Goal: Information Seeking & Learning: Learn about a topic

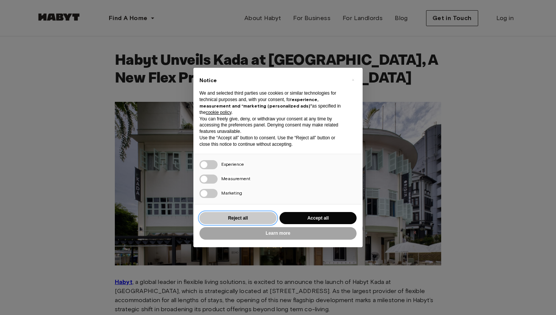
click at [227, 218] on button "Reject all" at bounding box center [238, 218] width 77 height 12
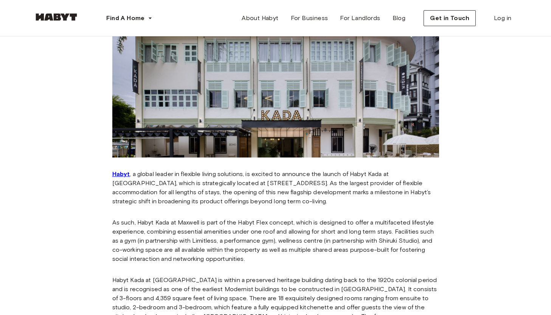
scroll to position [126, 0]
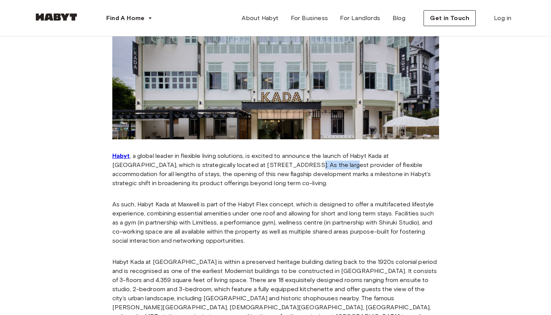
drag, startPoint x: 245, startPoint y: 167, endPoint x: 285, endPoint y: 163, distance: 39.8
click at [285, 163] on p "Habyt , a global leader in flexible living solutions, is excited to announce th…" at bounding box center [275, 169] width 327 height 36
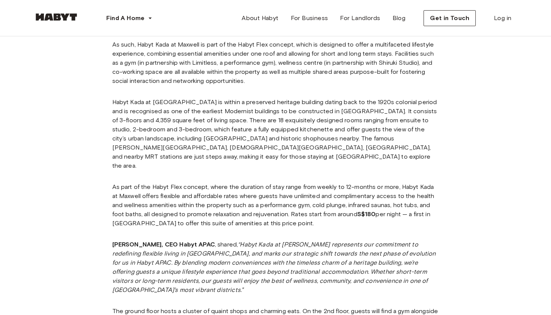
scroll to position [287, 0]
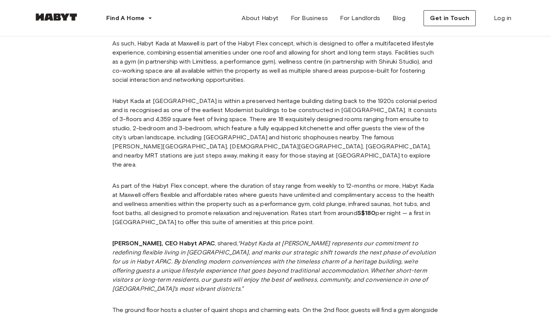
click at [236, 112] on p "Habyt Kada at [GEOGRAPHIC_DATA] is within a preserved heritage building dating …" at bounding box center [275, 132] width 327 height 73
click at [392, 133] on p "Habyt Kada at [GEOGRAPHIC_DATA] is within a preserved heritage building dating …" at bounding box center [275, 132] width 327 height 73
click at [184, 154] on p "Habyt Kada at [GEOGRAPHIC_DATA] is within a preserved heritage building dating …" at bounding box center [275, 132] width 327 height 73
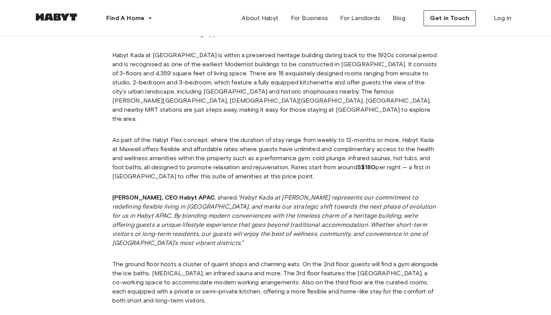
scroll to position [350, 0]
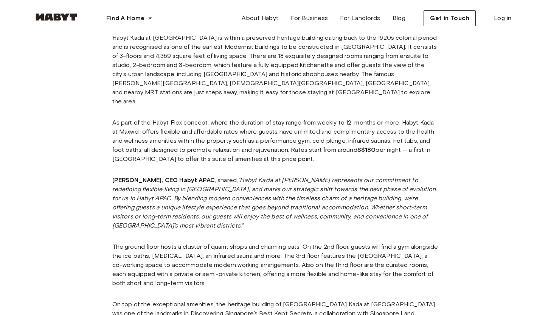
click at [206, 118] on p "As part of the Habyt Flex concept, where the duration of stay range from weekly…" at bounding box center [275, 140] width 327 height 45
click at [347, 118] on p "As part of the Habyt Flex concept, where the duration of stay range from weekly…" at bounding box center [275, 140] width 327 height 45
click at [284, 155] on div "Habyt , a global leader in flexible living solutions, is excited to announce th…" at bounding box center [275, 173] width 327 height 505
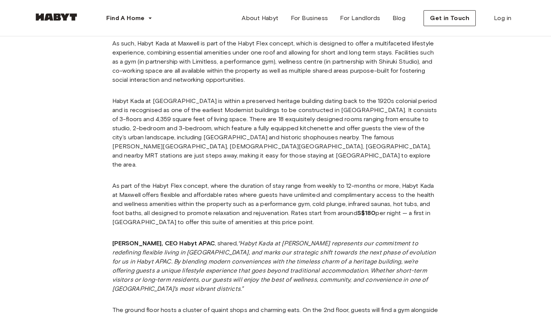
scroll to position [476, 0]
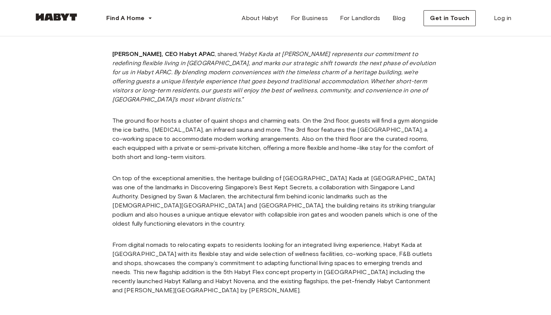
click at [353, 254] on p "From digital nomads to relocating expats to residents looking for an integrated…" at bounding box center [275, 267] width 327 height 54
click at [394, 250] on p "From digital nomads to relocating expats to residents looking for an integrated…" at bounding box center [275, 267] width 327 height 54
click at [348, 251] on p "From digital nomads to relocating expats to residents looking for an integrated…" at bounding box center [275, 267] width 327 height 54
drag, startPoint x: 349, startPoint y: 253, endPoint x: 434, endPoint y: 256, distance: 85.5
click at [434, 256] on p "From digital nomads to relocating expats to residents looking for an integrated…" at bounding box center [275, 267] width 327 height 54
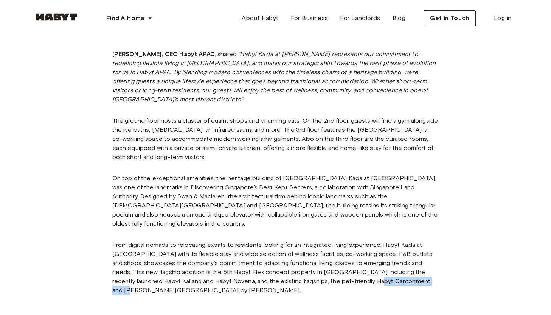
click at [427, 251] on p "From digital nomads to relocating expats to residents looking for an integrated…" at bounding box center [275, 267] width 327 height 54
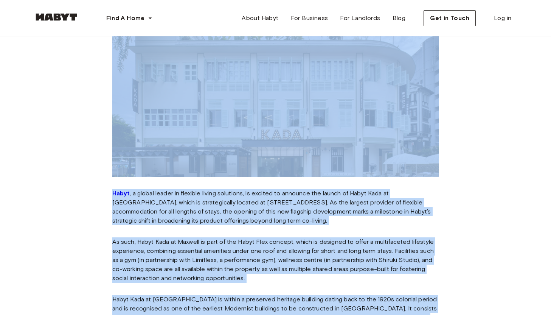
scroll to position [34, 0]
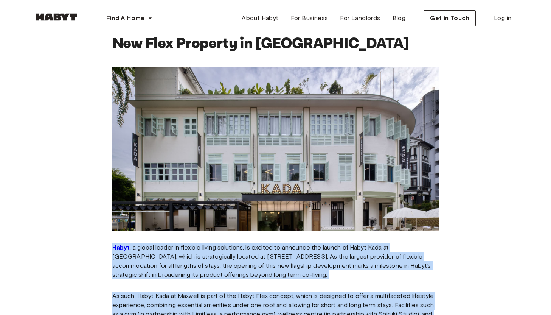
drag, startPoint x: 419, startPoint y: 254, endPoint x: 103, endPoint y: 245, distance: 316.1
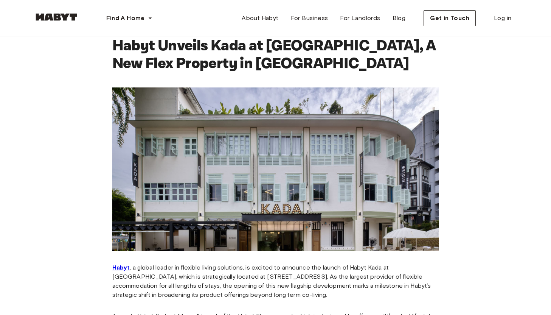
scroll to position [0, 0]
